Goal: Task Accomplishment & Management: Use online tool/utility

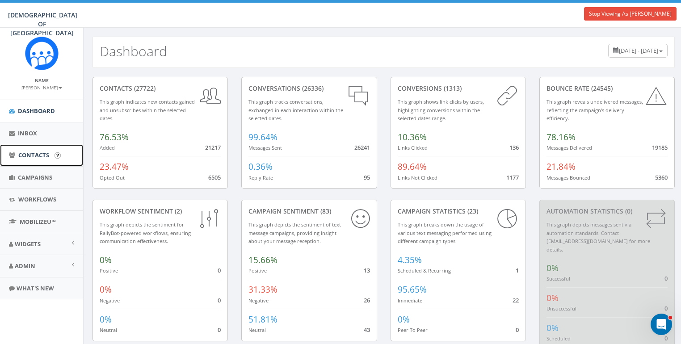
click at [31, 152] on span "Contacts" at bounding box center [33, 155] width 31 height 8
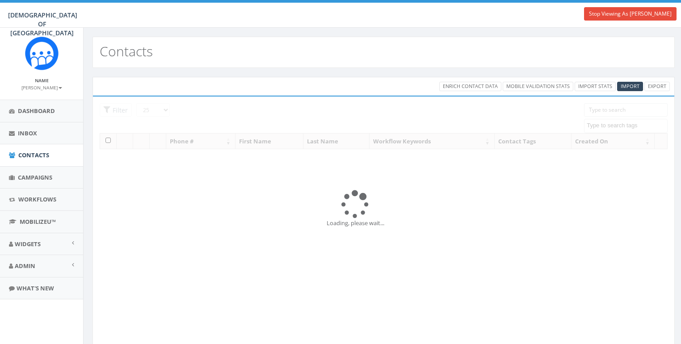
select select
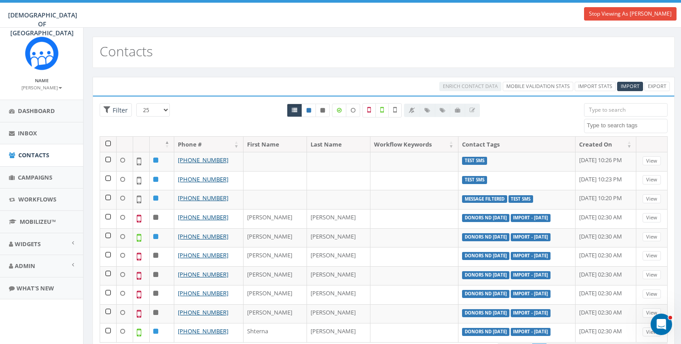
click at [604, 111] on input "search" at bounding box center [626, 109] width 84 height 13
paste input "(702) 577-0770"
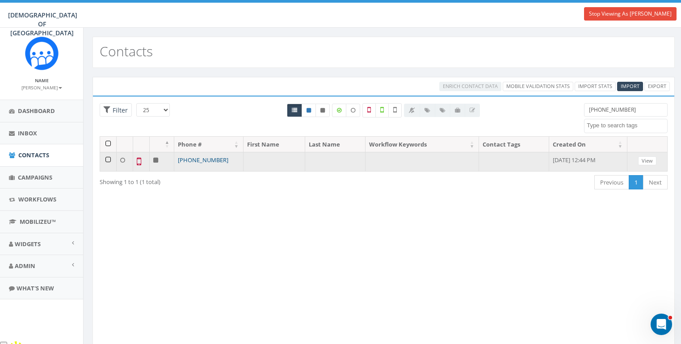
type input "(702) 577-0770"
click at [203, 159] on link "+1 702-577-0770" at bounding box center [203, 160] width 51 height 8
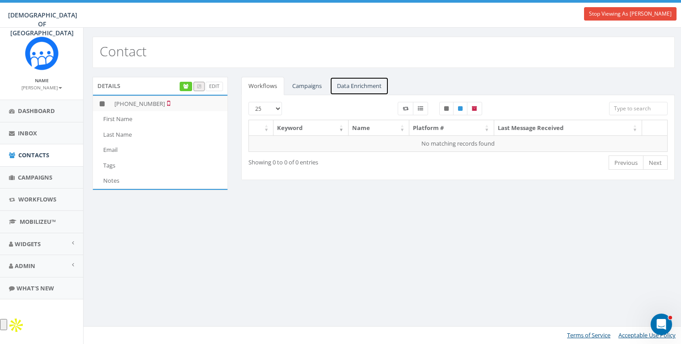
click at [364, 87] on link "Data Enrichment" at bounding box center [359, 86] width 59 height 18
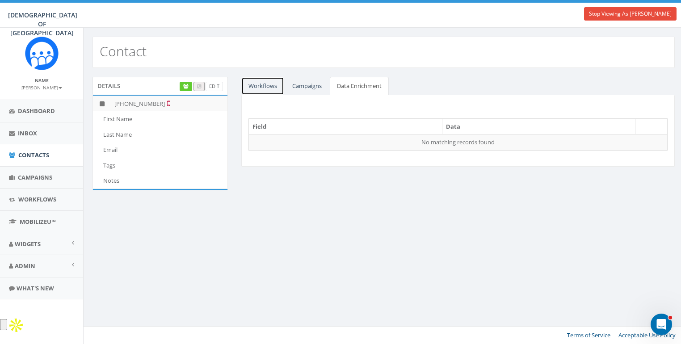
click at [266, 86] on link "Workflows" at bounding box center [262, 86] width 43 height 18
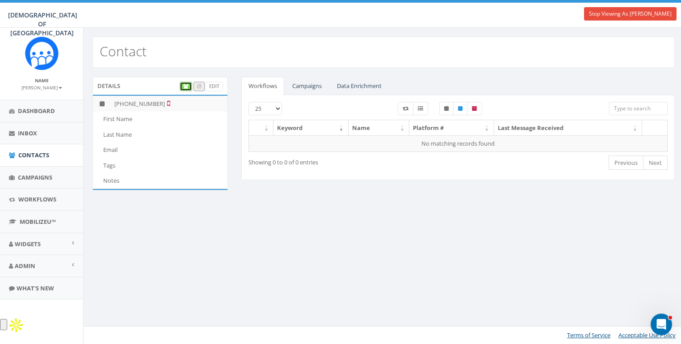
click at [185, 88] on icon at bounding box center [185, 86] width 5 height 5
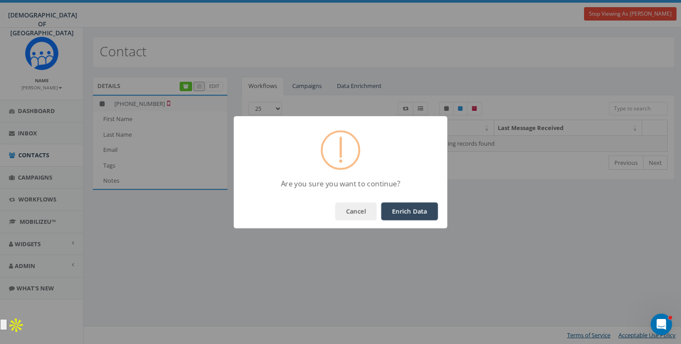
click at [405, 206] on button "Enrich Data" at bounding box center [409, 211] width 57 height 18
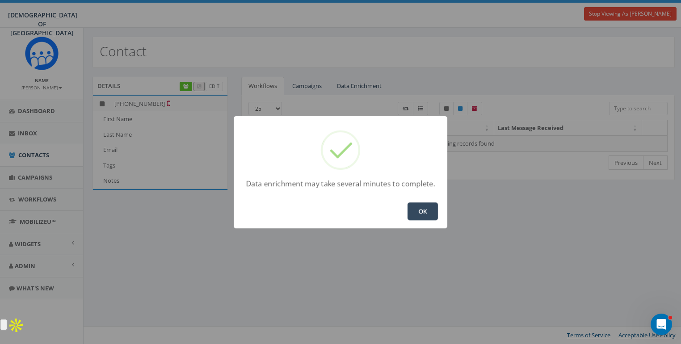
click at [423, 209] on button "OK" at bounding box center [423, 211] width 30 height 18
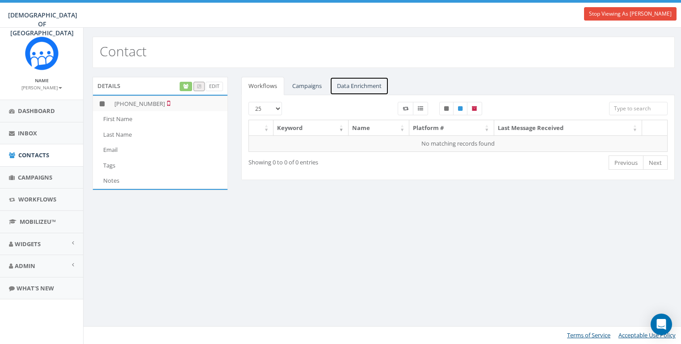
click at [363, 81] on link "Data Enrichment" at bounding box center [359, 86] width 59 height 18
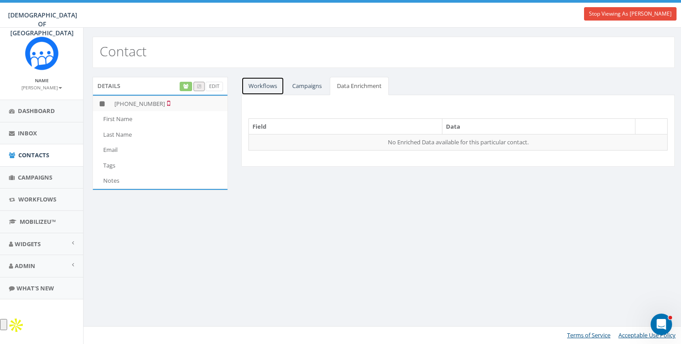
click at [253, 86] on link "Workflows" at bounding box center [262, 86] width 43 height 18
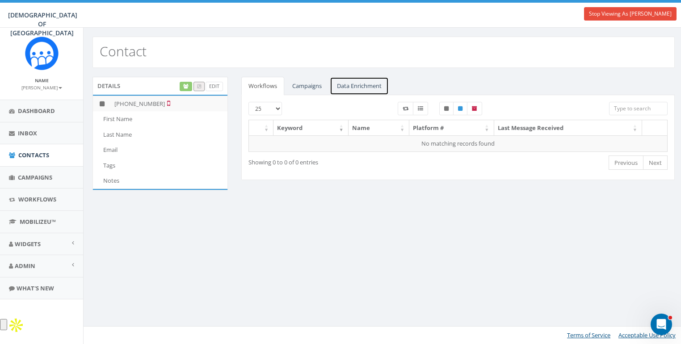
click at [354, 84] on link "Data Enrichment" at bounding box center [359, 86] width 59 height 18
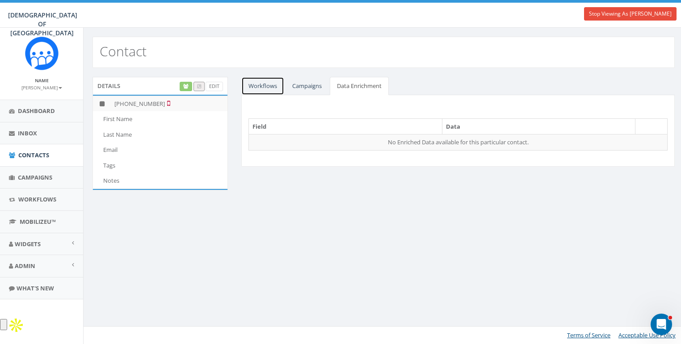
click at [274, 84] on link "Workflows" at bounding box center [262, 86] width 43 height 18
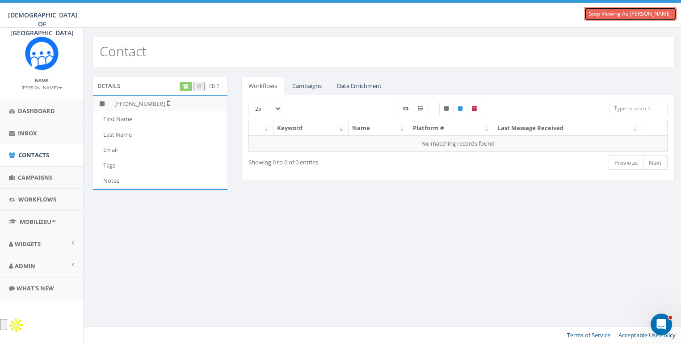
click at [629, 16] on link "Stop Viewing As Meir Stambler" at bounding box center [630, 13] width 93 height 13
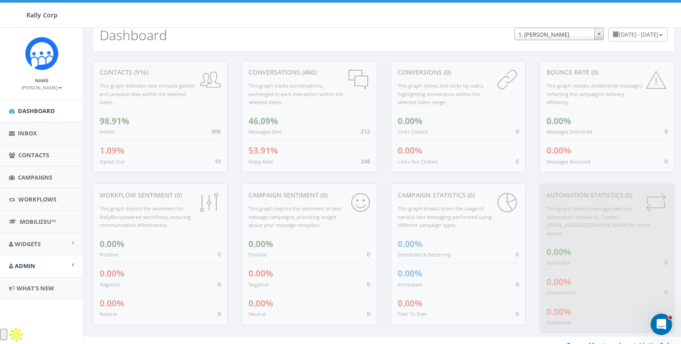
scroll to position [17, 0]
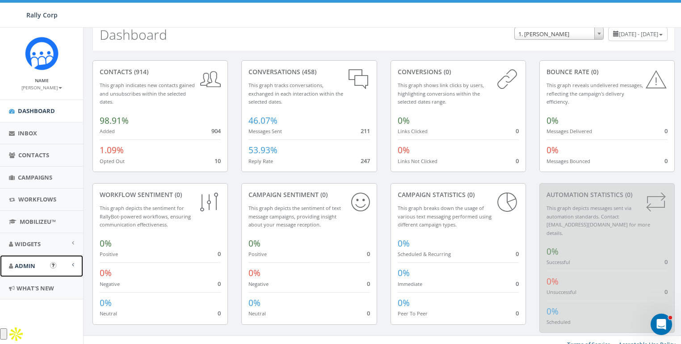
click at [32, 260] on link "Admin" at bounding box center [41, 266] width 83 height 22
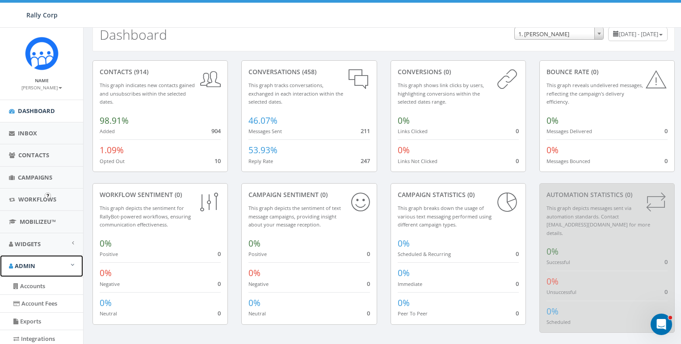
scroll to position [191, 0]
